Goal: Transaction & Acquisition: Purchase product/service

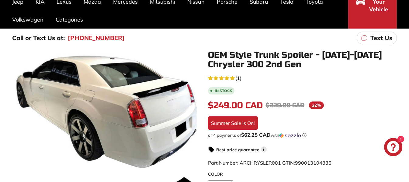
scroll to position [61, 0]
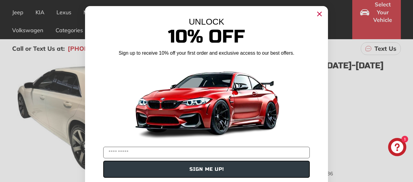
click at [318, 12] on icon "Close dialog" at bounding box center [320, 14] width 4 height 4
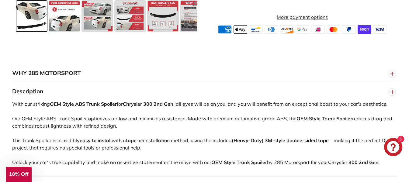
scroll to position [304, 0]
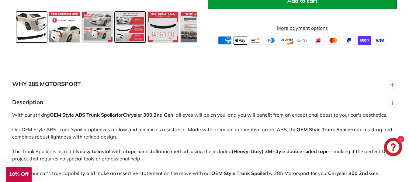
click at [136, 38] on span at bounding box center [130, 27] width 30 height 30
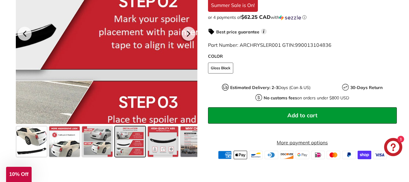
scroll to position [182, 0]
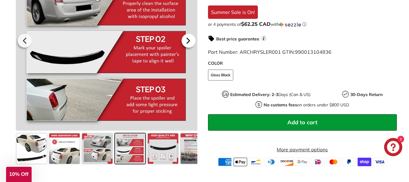
click at [188, 43] on icon at bounding box center [188, 40] width 2 height 5
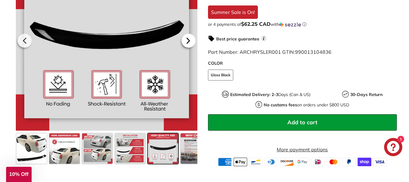
click at [189, 43] on icon at bounding box center [188, 40] width 2 height 5
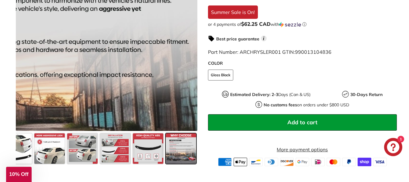
click at [189, 48] on div at bounding box center [106, 40] width 181 height 182
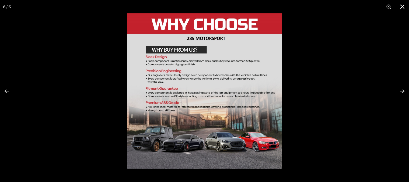
click at [402, 7] on button at bounding box center [401, 6] width 13 height 13
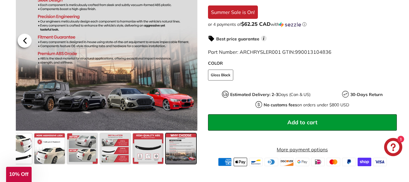
click at [29, 44] on icon at bounding box center [25, 41] width 14 height 14
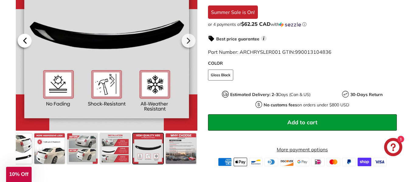
click at [30, 44] on icon at bounding box center [25, 41] width 14 height 14
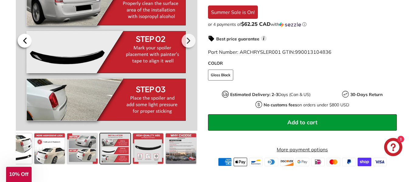
click at [31, 44] on icon at bounding box center [25, 41] width 14 height 14
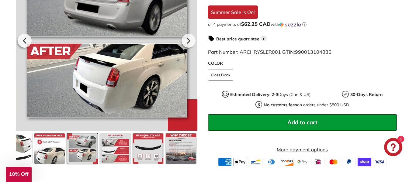
click at [33, 44] on div at bounding box center [25, 41] width 18 height 17
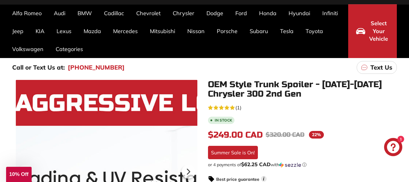
scroll to position [0, 0]
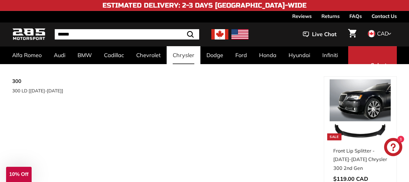
click at [186, 56] on link "Chrysler" at bounding box center [184, 55] width 34 height 18
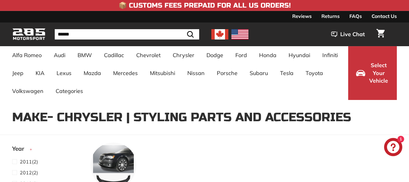
select select "**********"
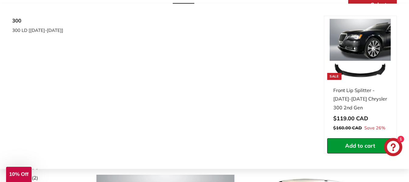
scroll to position [61, 0]
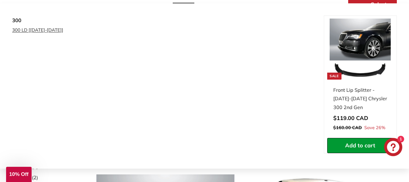
click at [18, 28] on link "300 LD [[DATE]-[DATE]]" at bounding box center [43, 30] width 62 height 9
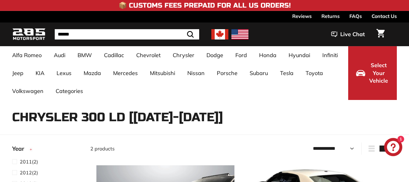
select select "**********"
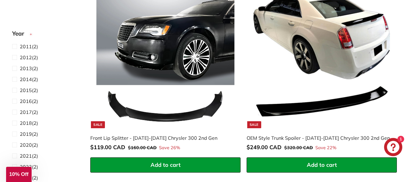
scroll to position [122, 0]
